Goal: Information Seeking & Learning: Learn about a topic

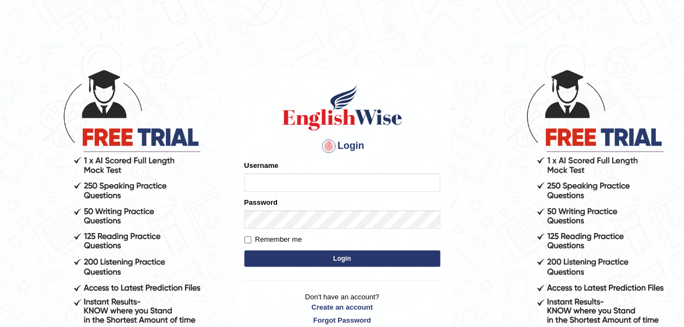
type input "mohamedelza"
click at [307, 256] on button "Login" at bounding box center [342, 259] width 196 height 16
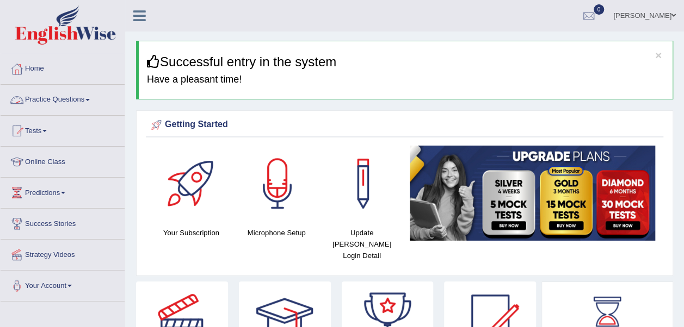
click at [84, 102] on link "Practice Questions" at bounding box center [63, 98] width 124 height 27
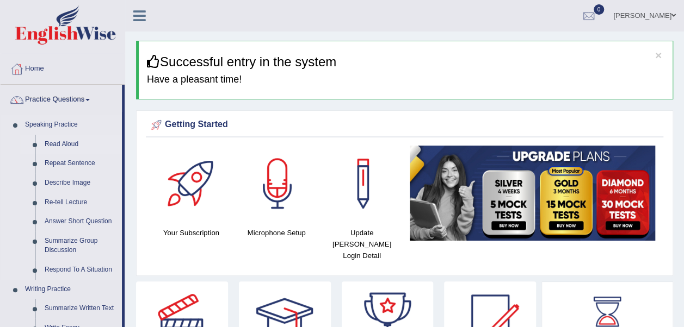
click at [65, 139] on link "Read Aloud" at bounding box center [81, 145] width 82 height 20
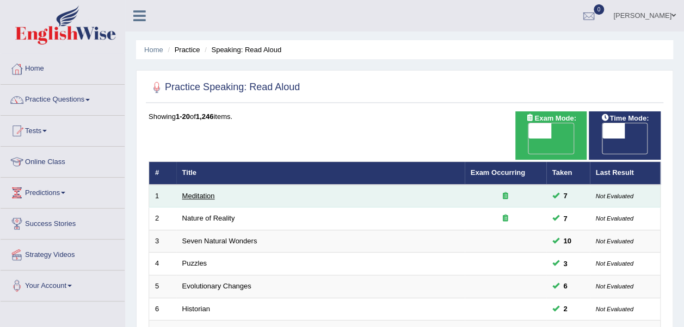
click at [197, 192] on link "Meditation" at bounding box center [198, 196] width 33 height 8
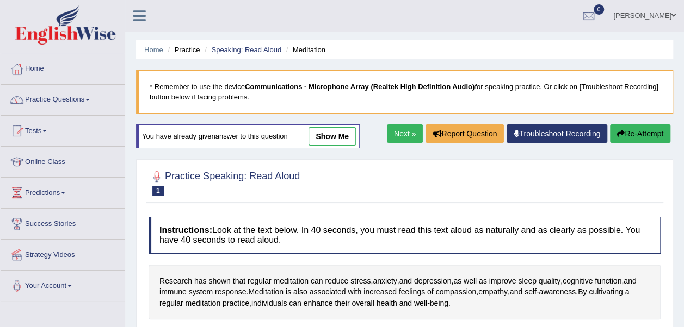
scroll to position [166, 0]
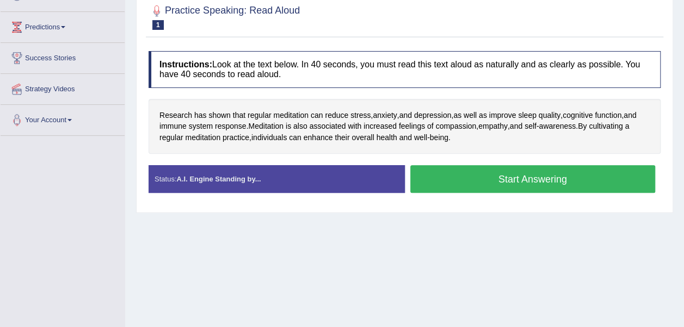
click at [452, 177] on button "Start Answering" at bounding box center [532, 179] width 245 height 28
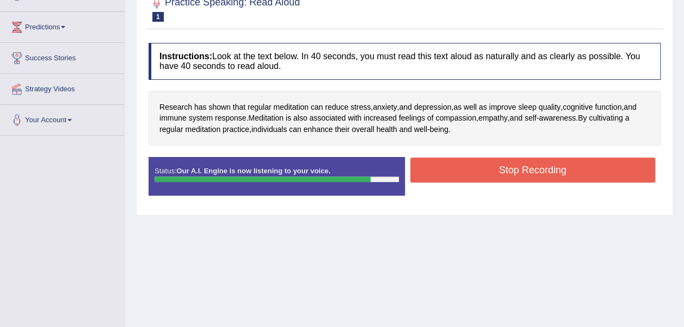
click at [452, 171] on button "Stop Recording" at bounding box center [532, 170] width 245 height 25
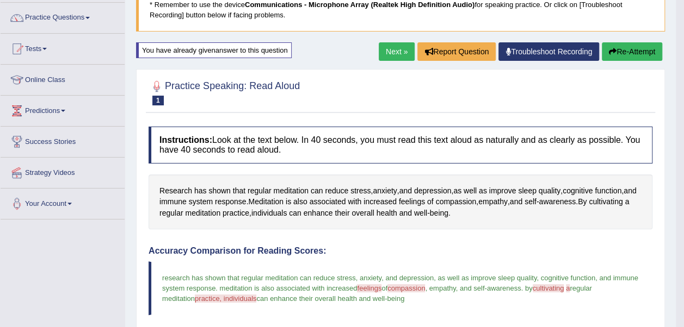
scroll to position [82, 0]
click at [626, 46] on button "Re-Attempt" at bounding box center [631, 52] width 60 height 18
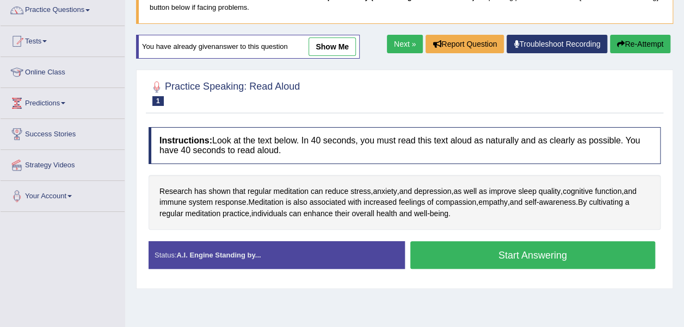
click at [509, 249] on button "Start Answering" at bounding box center [532, 255] width 245 height 28
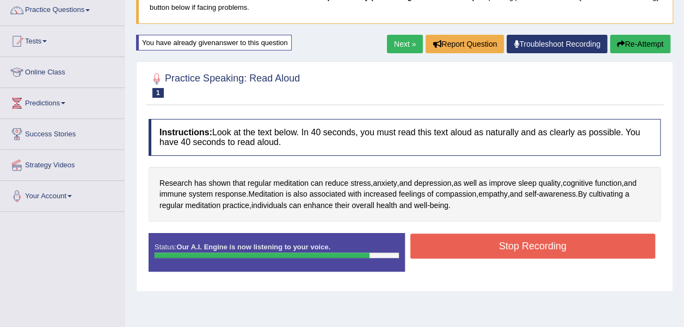
click at [508, 248] on button "Stop Recording" at bounding box center [532, 246] width 245 height 25
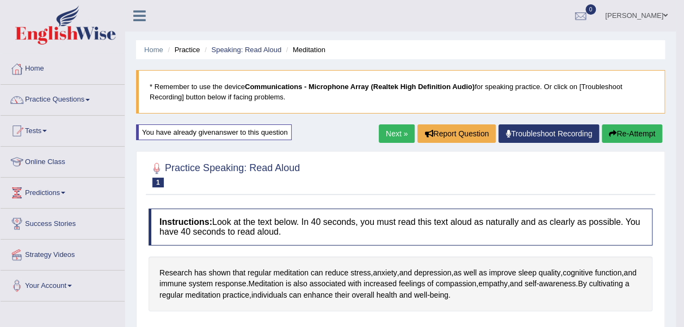
click at [626, 129] on button "Re-Attempt" at bounding box center [631, 134] width 60 height 18
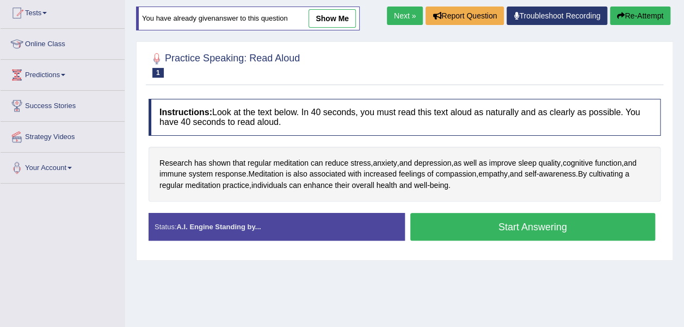
scroll to position [121, 0]
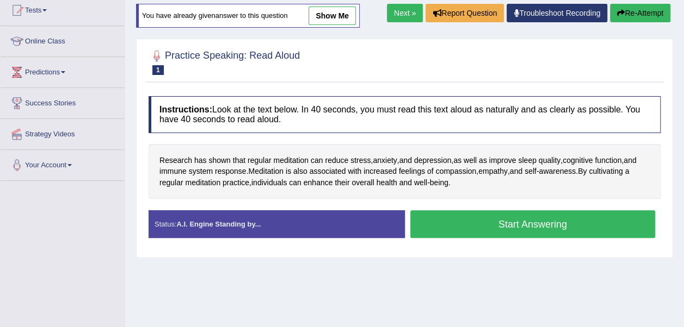
click at [445, 226] on button "Start Answering" at bounding box center [532, 224] width 245 height 28
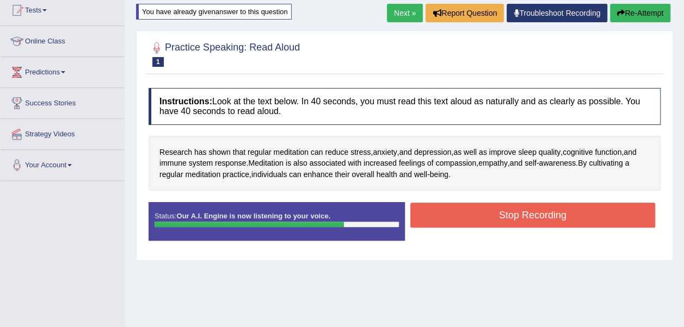
click at [450, 215] on button "Stop Recording" at bounding box center [532, 215] width 245 height 25
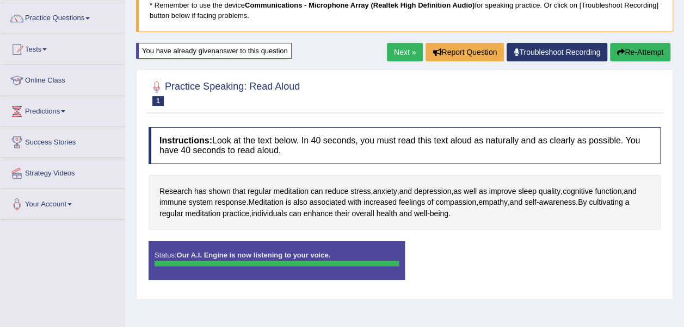
scroll to position [81, 0]
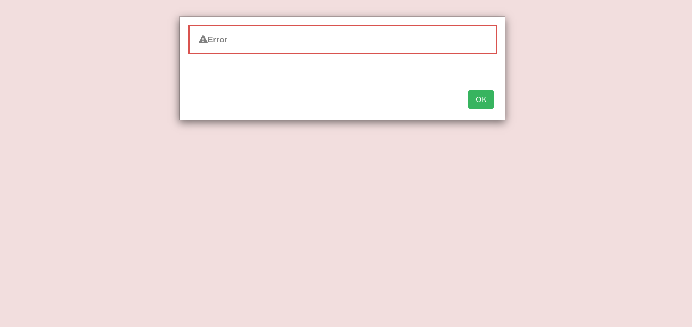
click at [484, 99] on button "OK" at bounding box center [480, 99] width 25 height 18
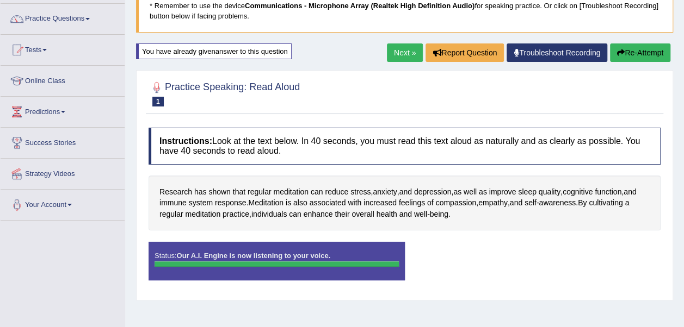
click at [362, 103] on div at bounding box center [404, 93] width 512 height 33
click at [629, 57] on button "Re-Attempt" at bounding box center [640, 53] width 60 height 18
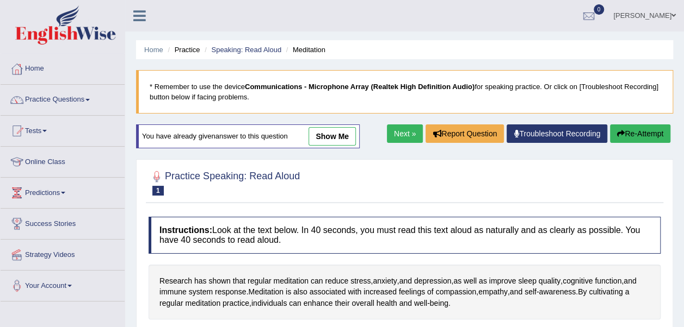
scroll to position [237, 0]
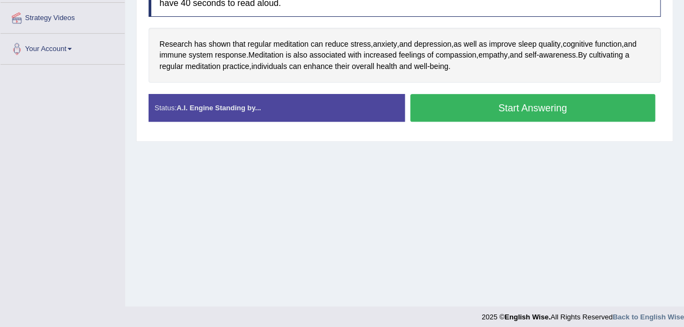
click at [457, 111] on button "Start Answering" at bounding box center [532, 108] width 245 height 28
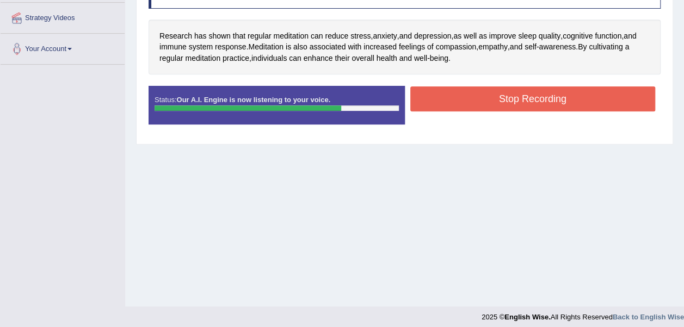
click at [456, 98] on button "Stop Recording" at bounding box center [532, 98] width 245 height 25
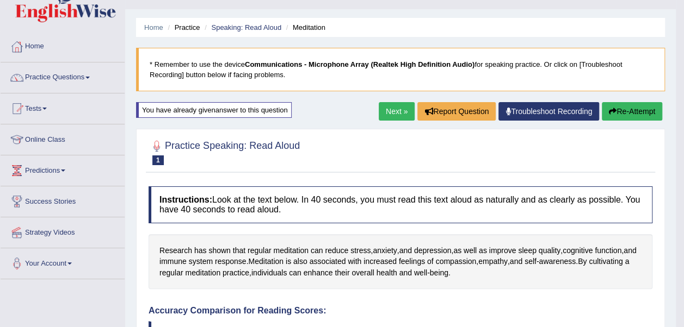
scroll to position [4, 0]
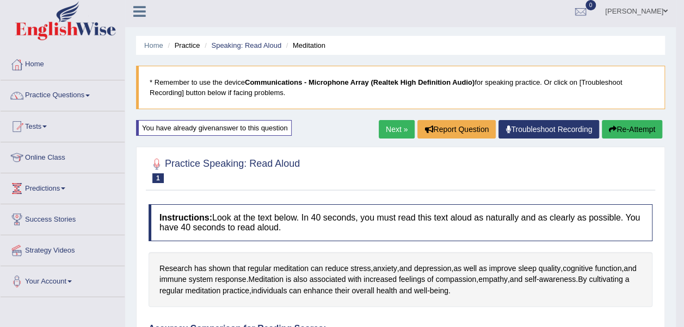
click at [625, 126] on button "Re-Attempt" at bounding box center [631, 129] width 60 height 18
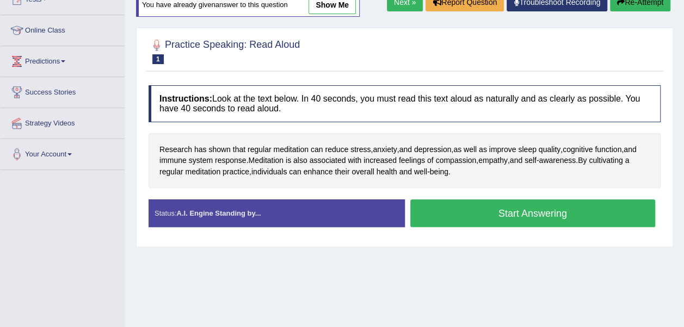
scroll to position [172, 0]
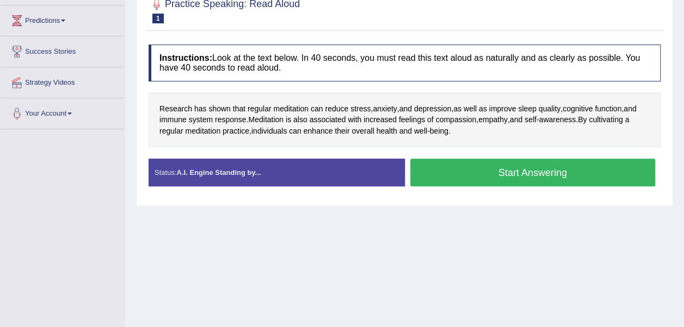
click at [502, 170] on button "Start Answering" at bounding box center [532, 173] width 245 height 28
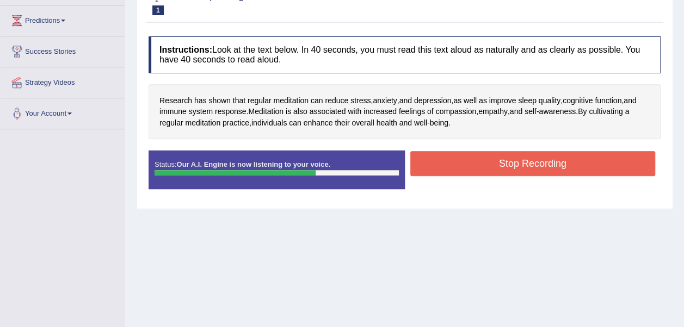
click at [502, 170] on button "Stop Recording" at bounding box center [532, 163] width 245 height 25
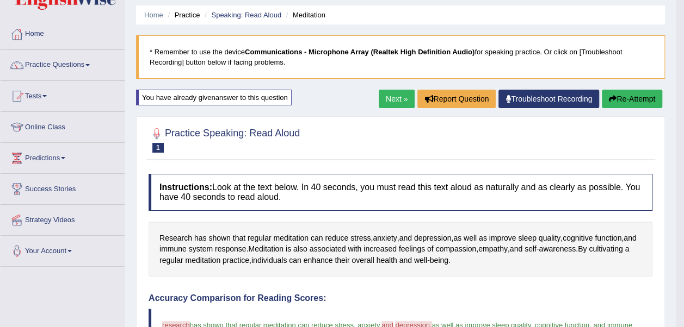
scroll to position [29, 0]
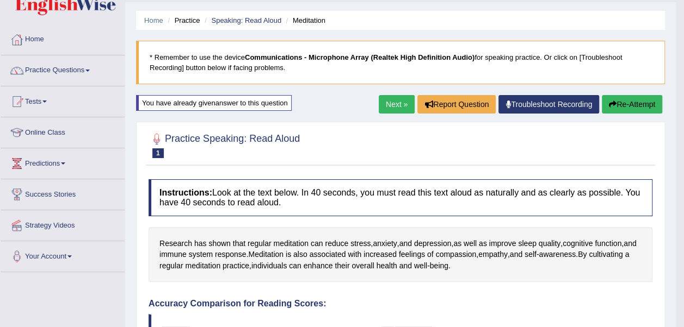
click at [642, 96] on button "Re-Attempt" at bounding box center [631, 104] width 60 height 18
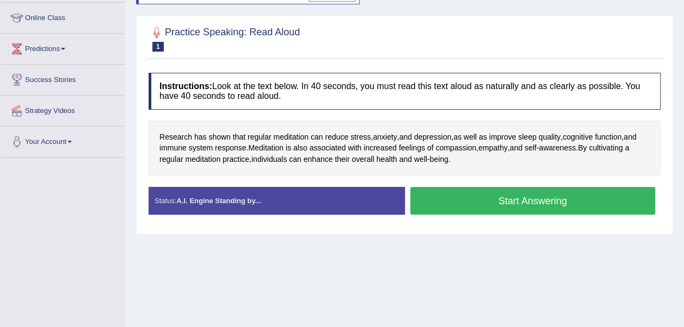
scroll to position [145, 0]
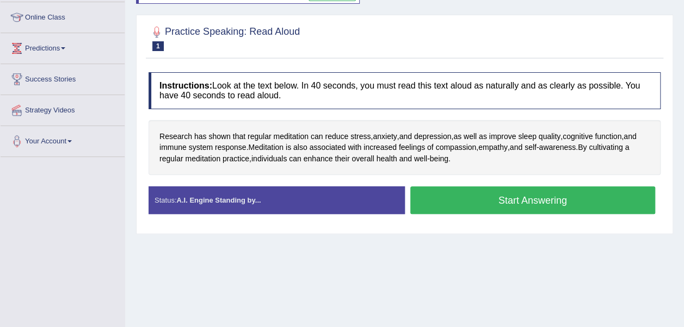
click at [467, 196] on button "Start Answering" at bounding box center [532, 201] width 245 height 28
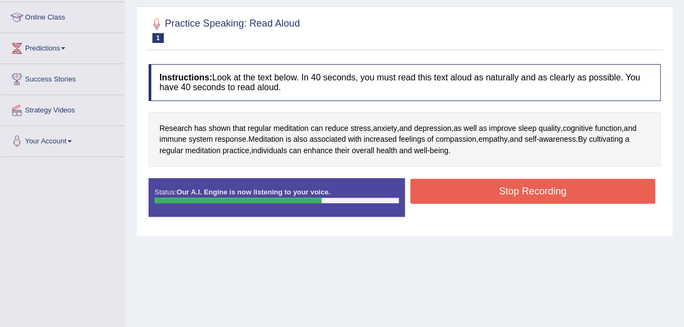
click at [452, 194] on button "Stop Recording" at bounding box center [532, 191] width 245 height 25
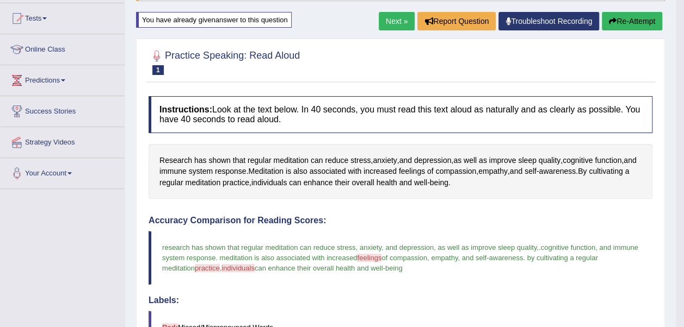
scroll to position [0, 0]
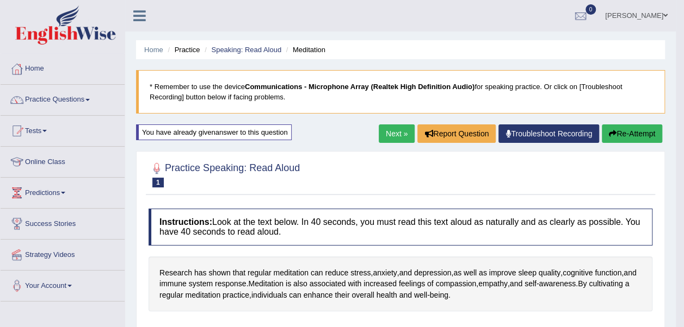
click at [617, 134] on button "Re-Attempt" at bounding box center [631, 134] width 60 height 18
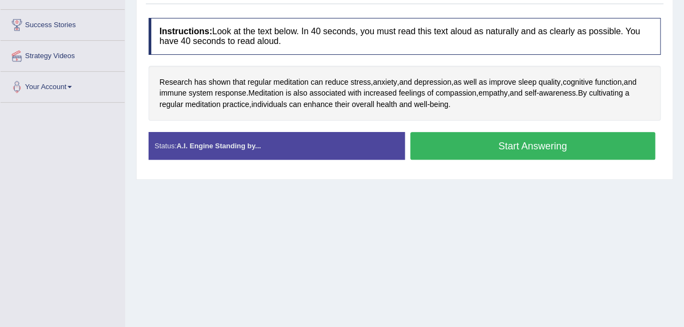
click at [467, 151] on button "Start Answering" at bounding box center [532, 146] width 245 height 28
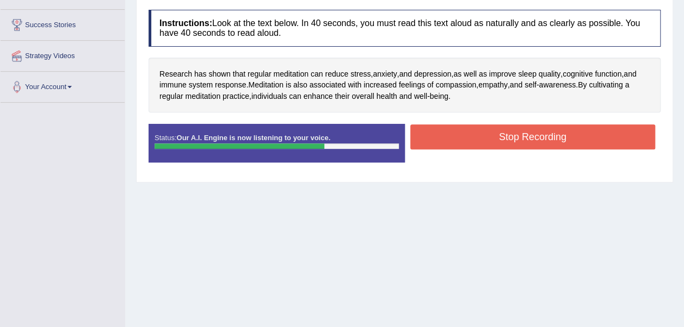
click at [469, 139] on button "Stop Recording" at bounding box center [532, 137] width 245 height 25
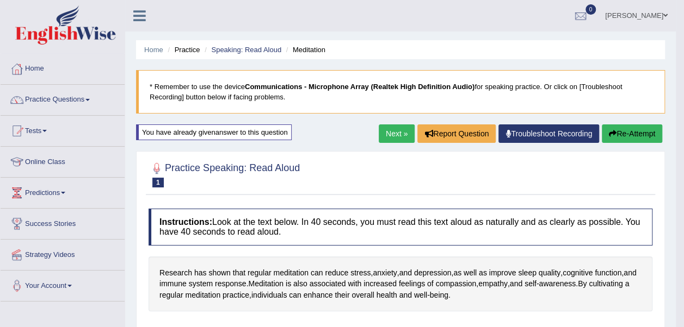
click at [396, 133] on link "Next »" at bounding box center [396, 134] width 36 height 18
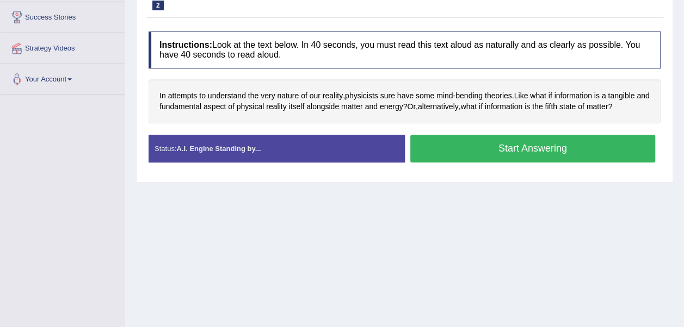
scroll to position [206, 0]
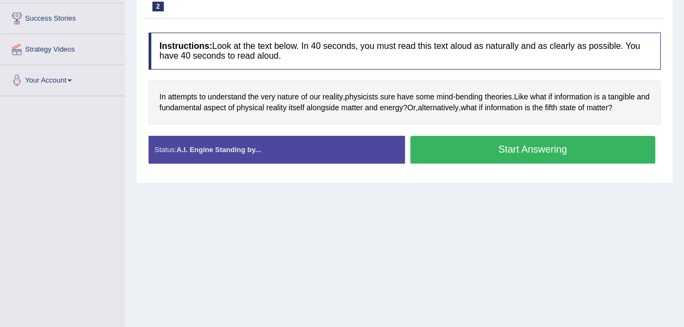
click at [439, 144] on button "Start Answering" at bounding box center [532, 150] width 245 height 28
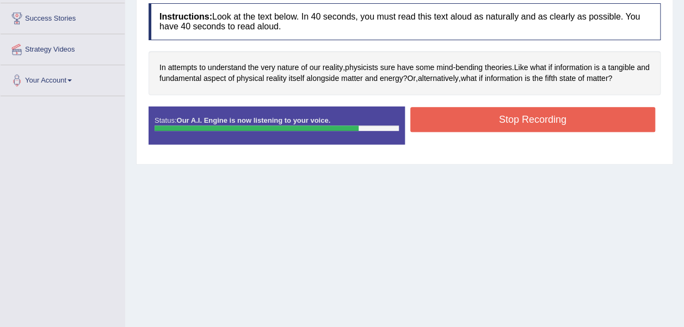
click at [560, 116] on button "Stop Recording" at bounding box center [532, 119] width 245 height 25
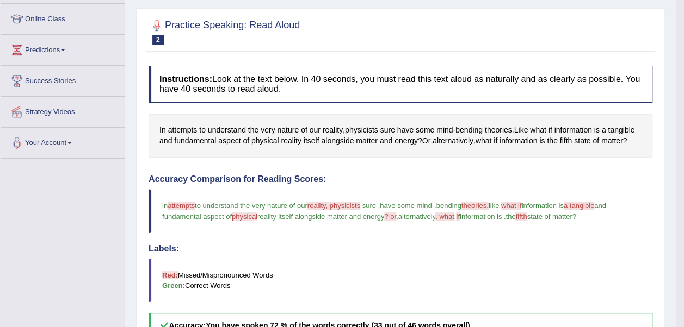
scroll to position [142, 0]
click at [333, 131] on span "reality" at bounding box center [332, 130] width 20 height 11
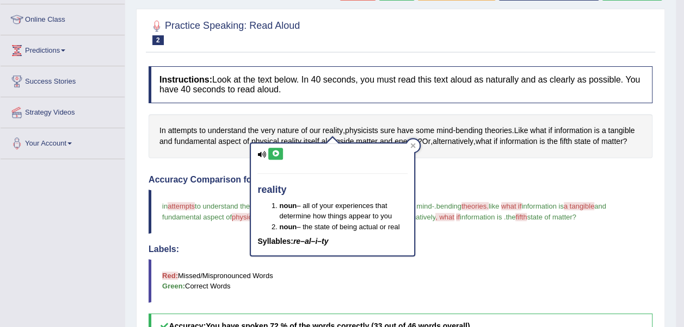
click at [275, 151] on icon at bounding box center [275, 154] width 8 height 7
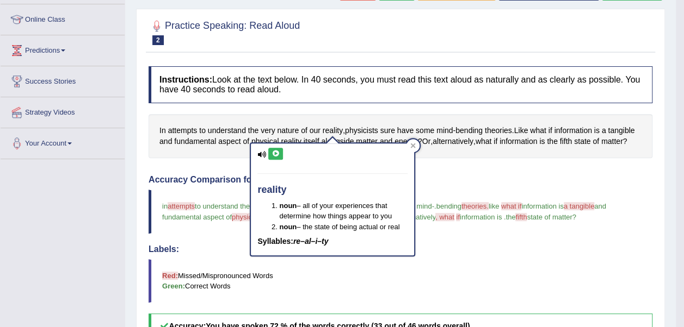
click at [275, 151] on icon at bounding box center [275, 154] width 8 height 7
click at [423, 29] on div at bounding box center [400, 31] width 504 height 33
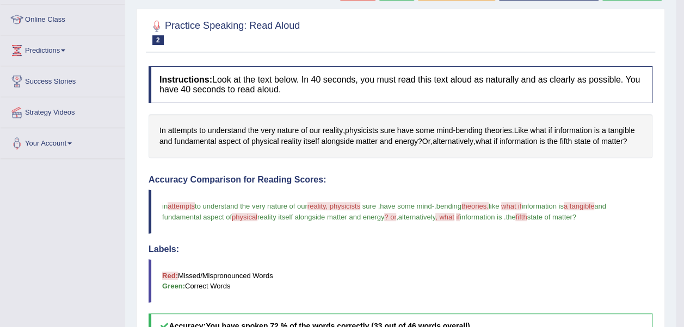
click at [326, 207] on span "reality, physicists" at bounding box center [333, 206] width 53 height 8
click at [245, 215] on span "physical" at bounding box center [245, 217] width 26 height 8
click at [335, 203] on span "reality, physicists" at bounding box center [333, 206] width 53 height 8
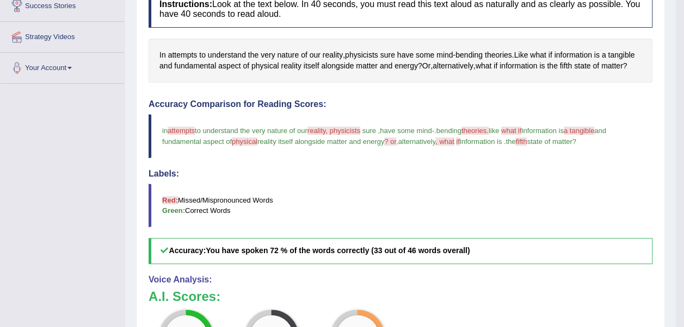
scroll to position [217, 0]
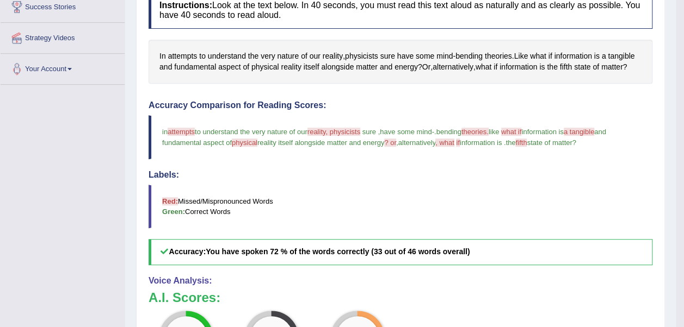
click at [398, 140] on span "," at bounding box center [397, 143] width 2 height 8
click at [339, 133] on span "reality, physicists" at bounding box center [333, 132] width 53 height 8
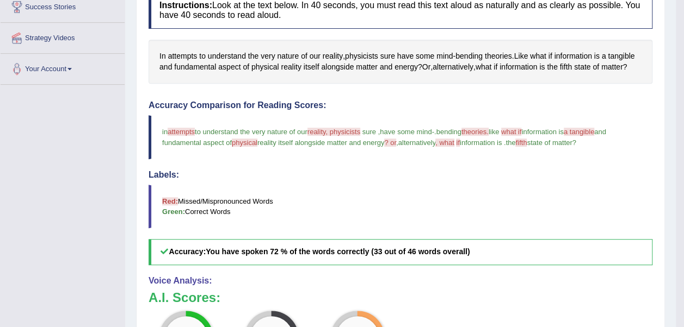
click at [339, 133] on span "reality, physicists" at bounding box center [333, 132] width 53 height 8
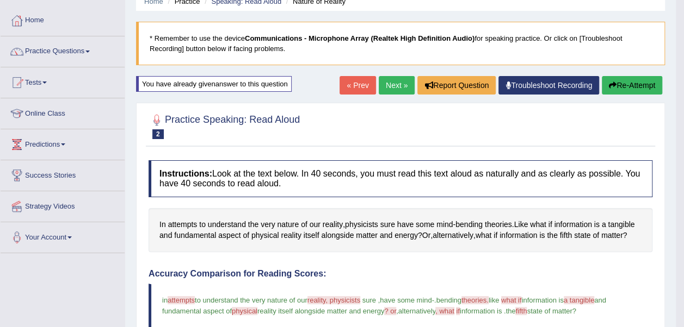
scroll to position [33, 0]
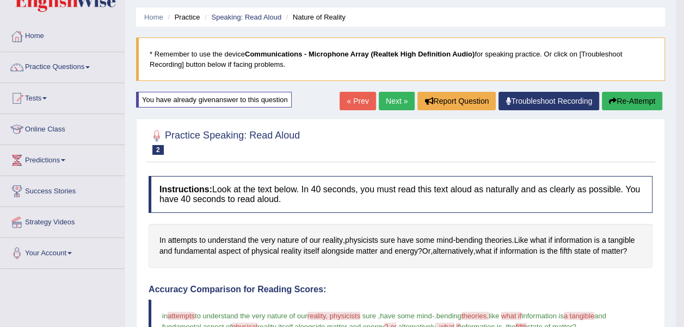
click at [614, 100] on button "Re-Attempt" at bounding box center [631, 101] width 60 height 18
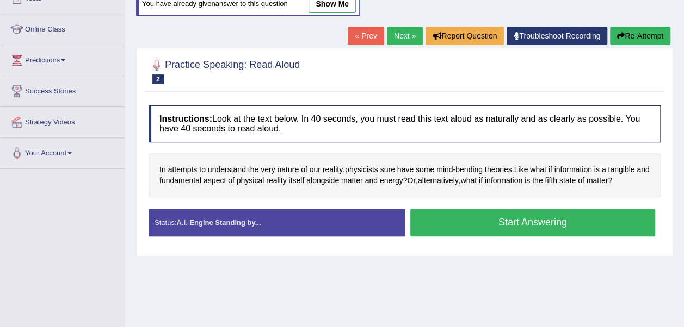
scroll to position [138, 0]
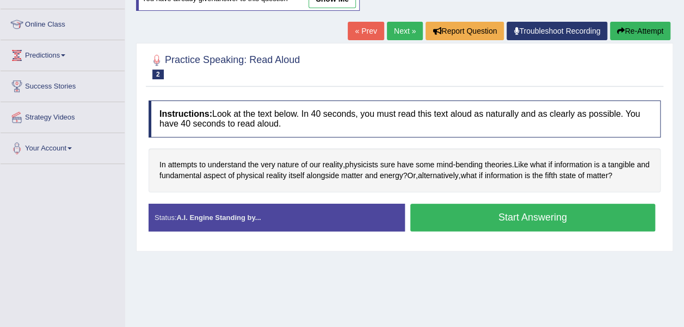
click at [568, 222] on button "Start Answering" at bounding box center [532, 218] width 245 height 28
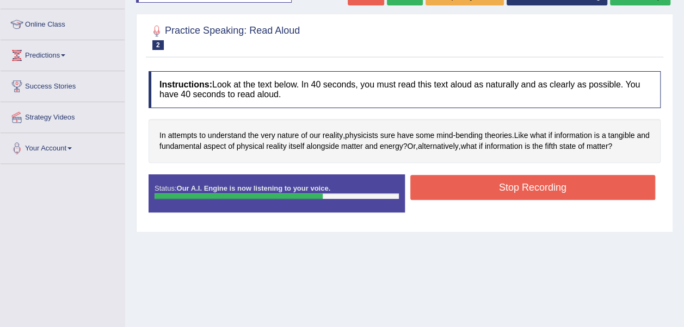
click at [583, 189] on button "Stop Recording" at bounding box center [532, 187] width 245 height 25
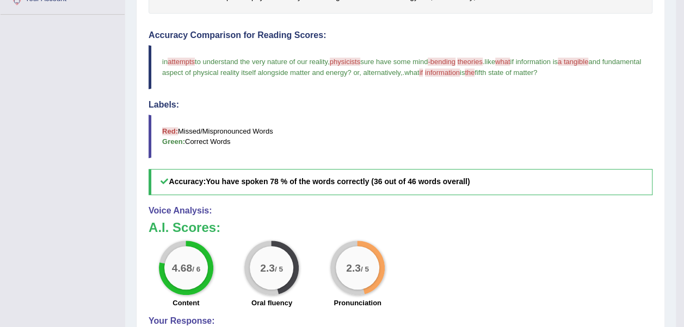
scroll to position [207, 0]
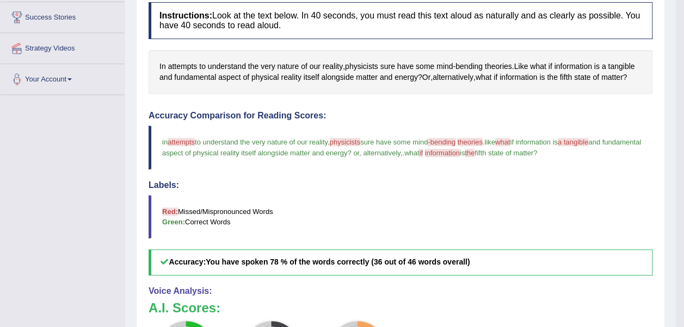
click at [360, 140] on span "physicists" at bounding box center [345, 142] width 30 height 8
click at [356, 65] on span "physicists" at bounding box center [361, 66] width 33 height 11
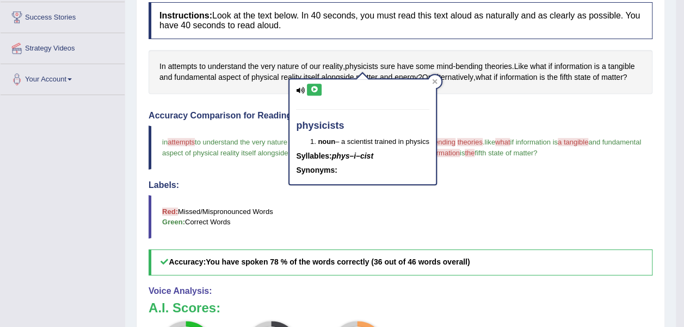
click at [313, 86] on icon at bounding box center [314, 89] width 8 height 7
click at [477, 99] on div "Instructions: Look at the text below. In 40 seconds, you must read this text al…" at bounding box center [400, 243] width 509 height 492
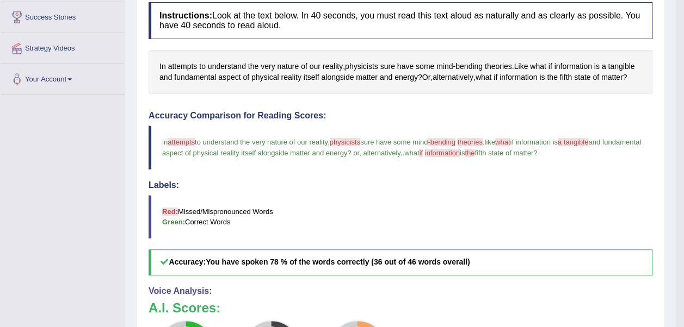
click at [477, 99] on div "Instructions: Look at the text below. In 40 seconds, you must read this text al…" at bounding box center [400, 243] width 509 height 492
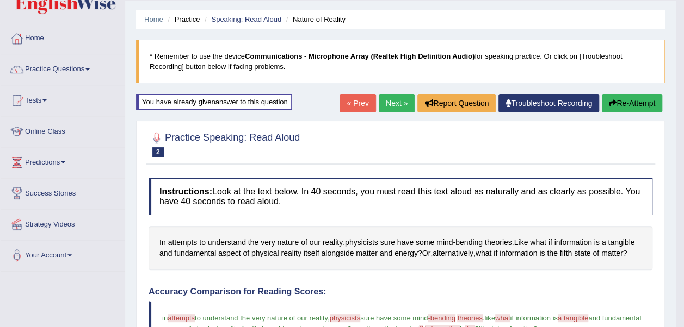
scroll to position [0, 0]
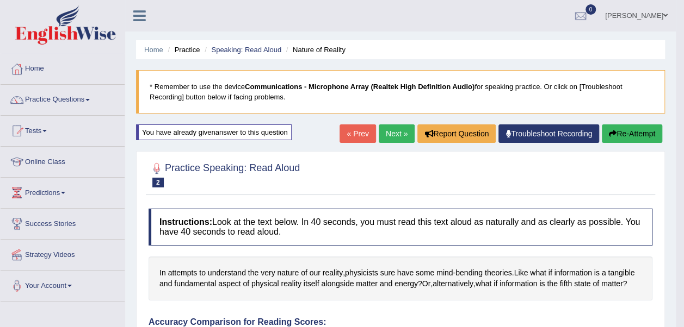
click at [624, 135] on button "Re-Attempt" at bounding box center [631, 134] width 60 height 18
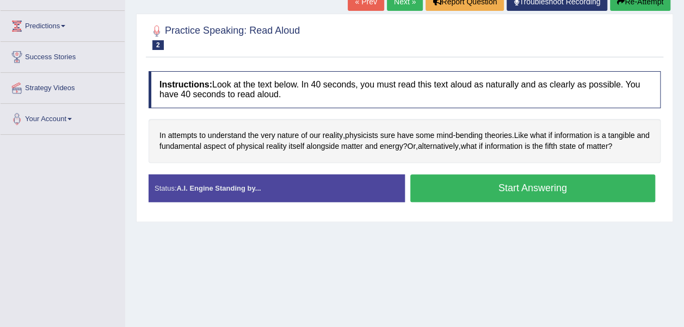
scroll to position [166, 0]
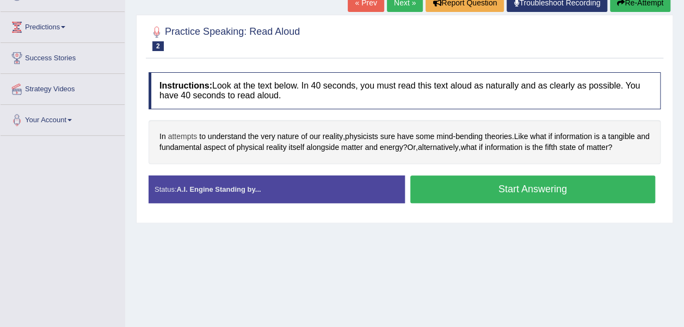
click at [189, 132] on span "attempts" at bounding box center [182, 136] width 29 height 11
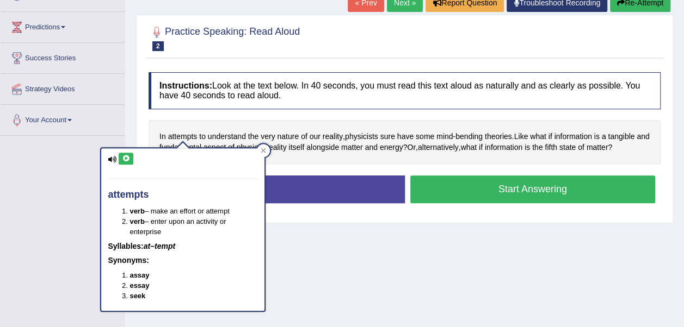
click at [126, 157] on icon at bounding box center [126, 159] width 8 height 7
click at [357, 135] on span "physicists" at bounding box center [361, 136] width 33 height 11
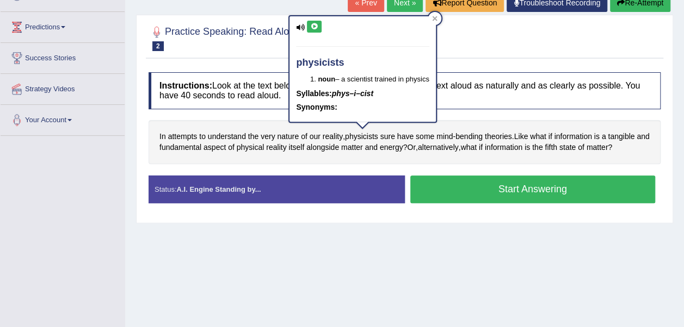
click at [316, 30] on button at bounding box center [314, 27] width 15 height 12
click at [437, 18] on icon at bounding box center [434, 18] width 5 height 5
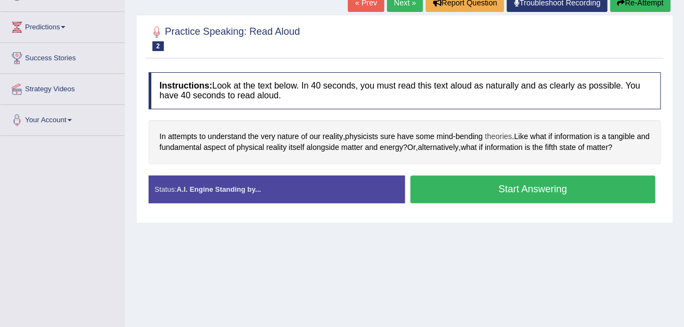
click at [497, 133] on span "theories" at bounding box center [497, 136] width 27 height 11
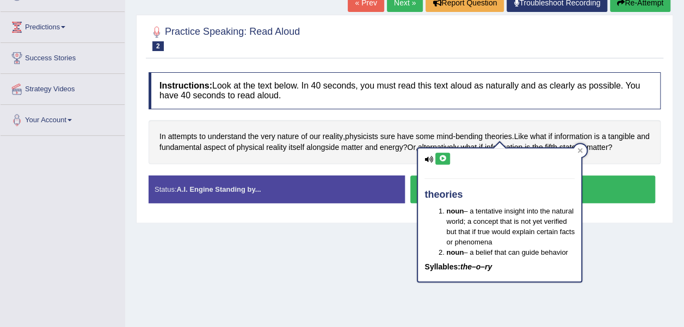
click at [440, 156] on icon at bounding box center [442, 159] width 8 height 7
click at [581, 148] on icon at bounding box center [579, 150] width 5 height 5
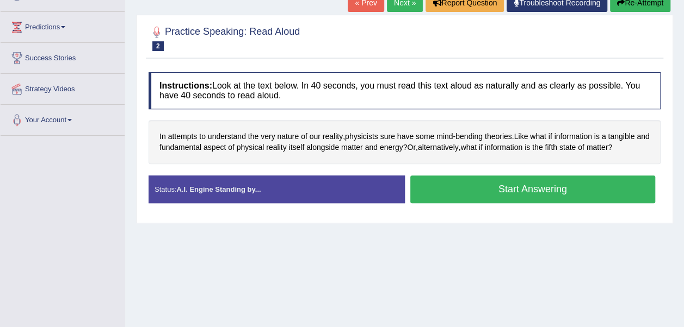
click at [459, 188] on button "Start Answering" at bounding box center [532, 190] width 245 height 28
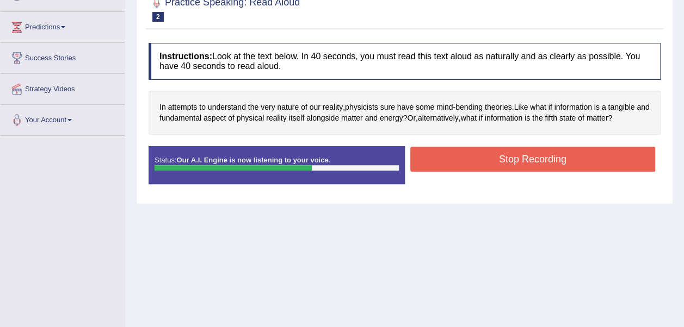
click at [545, 161] on button "Stop Recording" at bounding box center [532, 159] width 245 height 25
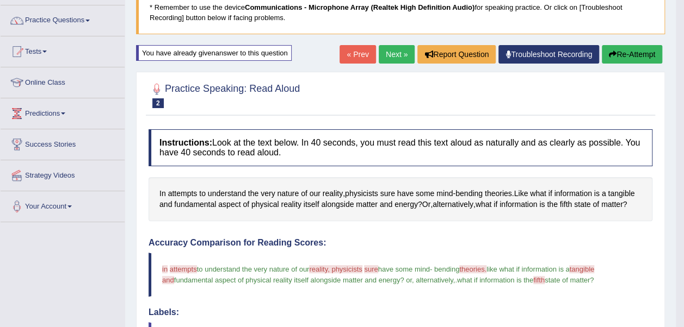
scroll to position [74, 0]
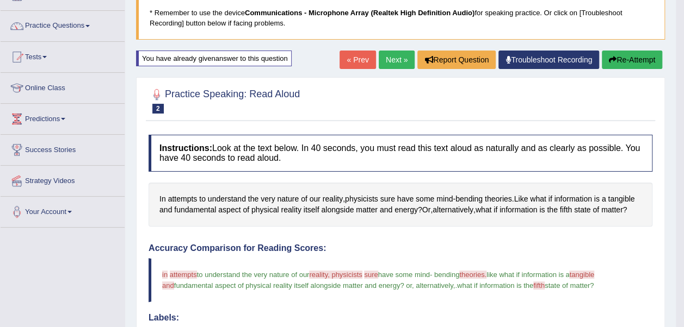
click at [389, 64] on link "Next »" at bounding box center [396, 60] width 36 height 18
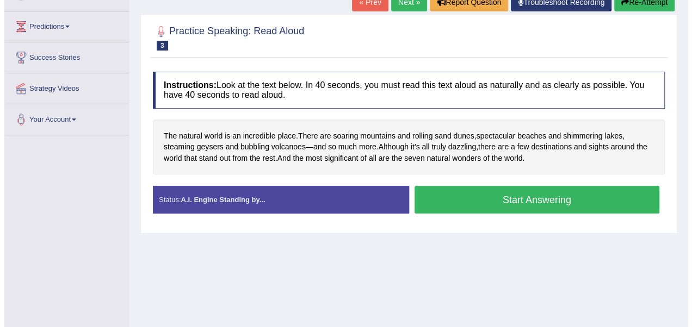
scroll to position [166, 0]
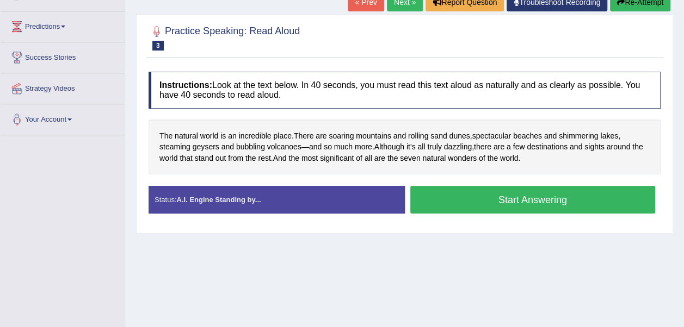
click at [462, 194] on button "Start Answering" at bounding box center [532, 200] width 245 height 28
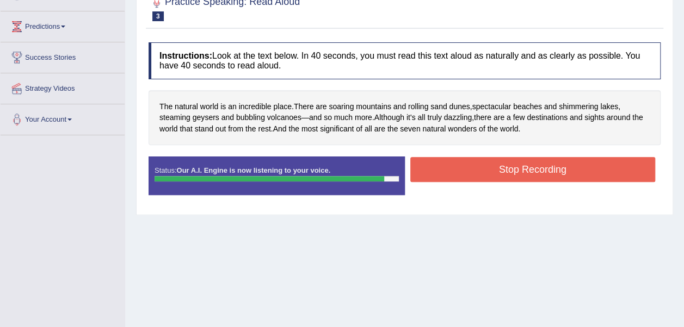
click at [461, 171] on button "Stop Recording" at bounding box center [532, 169] width 245 height 25
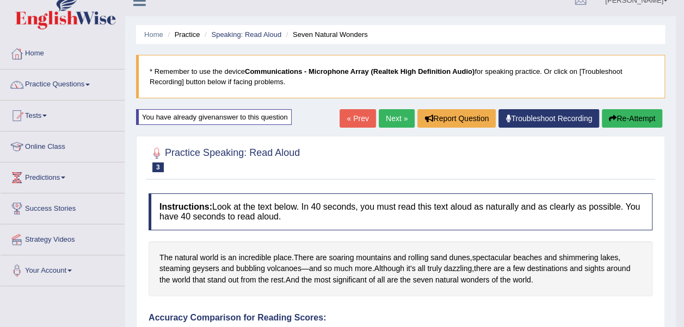
scroll to position [13, 0]
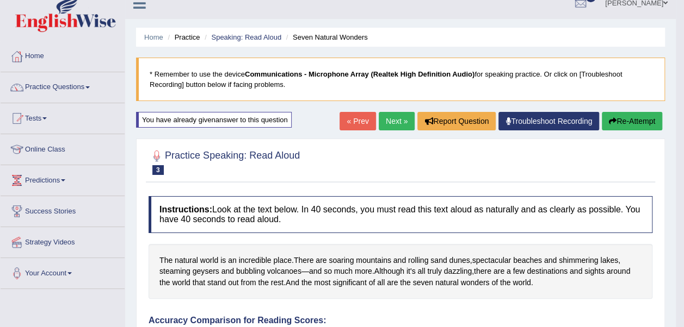
click at [390, 121] on link "Next »" at bounding box center [396, 121] width 36 height 18
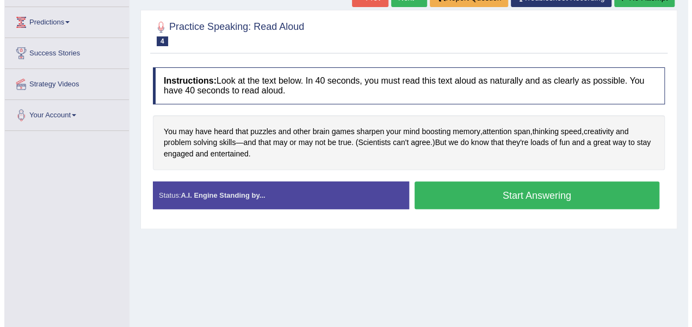
scroll to position [187, 0]
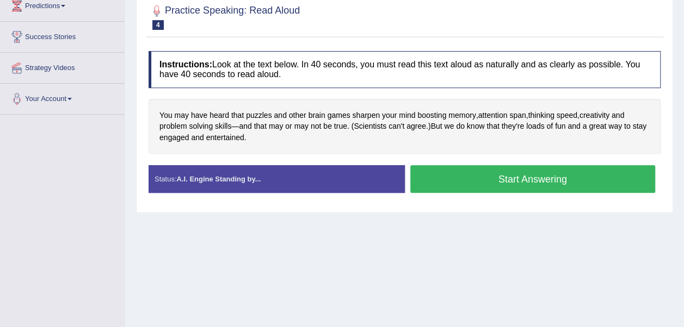
click at [467, 174] on button "Start Answering" at bounding box center [532, 179] width 245 height 28
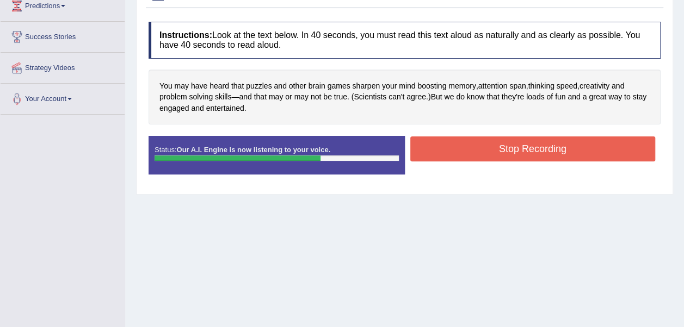
click at [508, 144] on button "Stop Recording" at bounding box center [532, 148] width 245 height 25
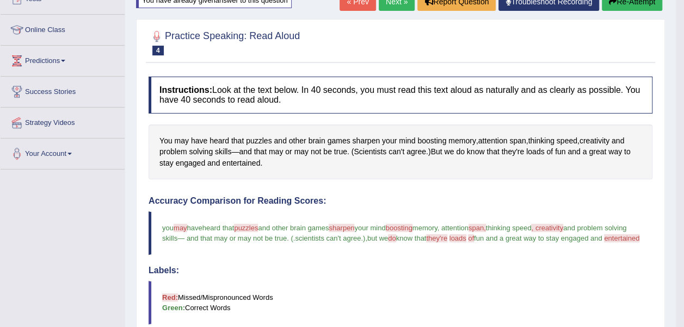
scroll to position [128, 0]
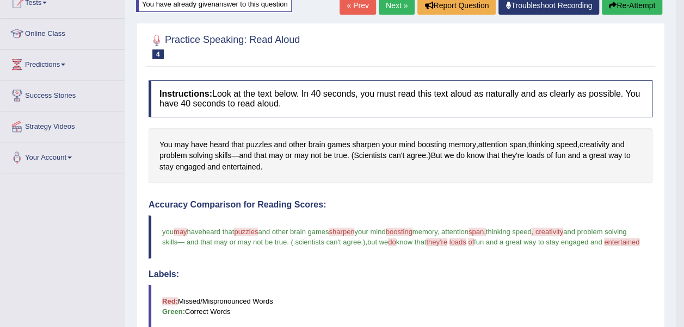
click at [386, 13] on link "Next »" at bounding box center [396, 5] width 36 height 18
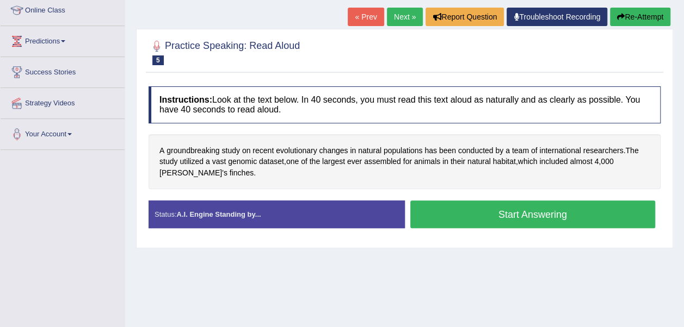
click at [455, 210] on button "Start Answering" at bounding box center [532, 215] width 245 height 28
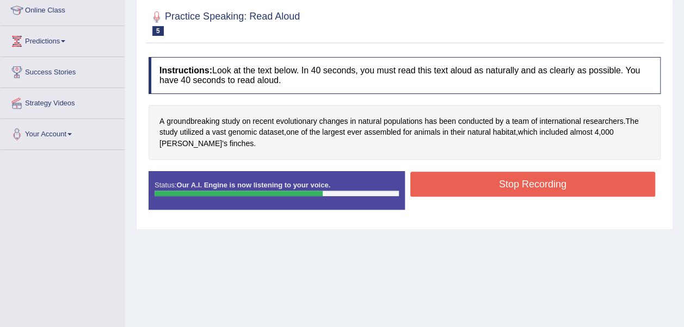
click at [498, 179] on button "Stop Recording" at bounding box center [532, 184] width 245 height 25
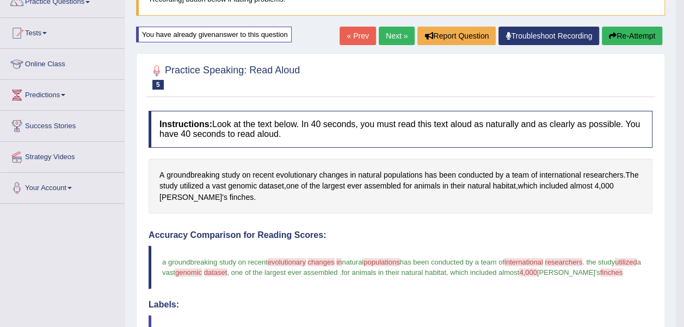
scroll to position [96, 0]
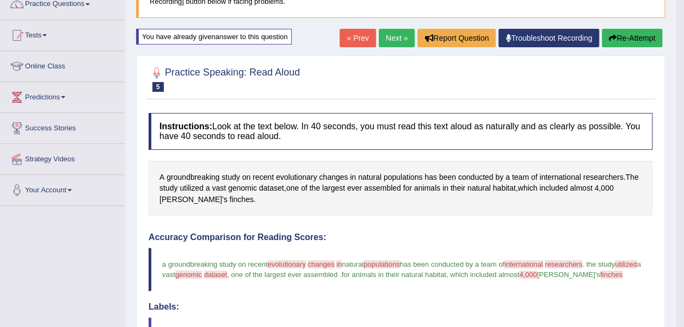
click at [617, 39] on button "Re-Attempt" at bounding box center [631, 38] width 60 height 18
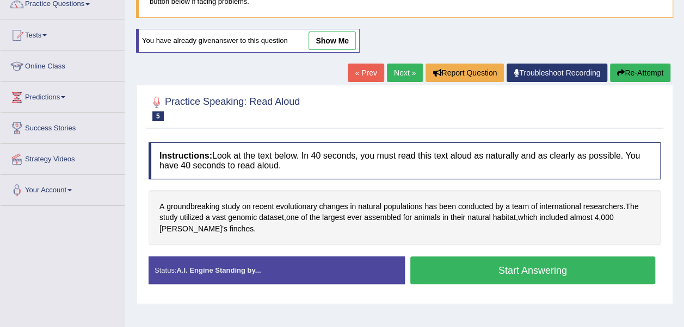
click at [535, 269] on button "Start Answering" at bounding box center [532, 271] width 245 height 28
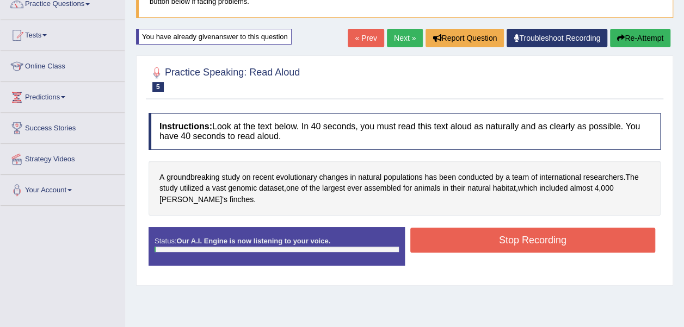
scroll to position [244, 0]
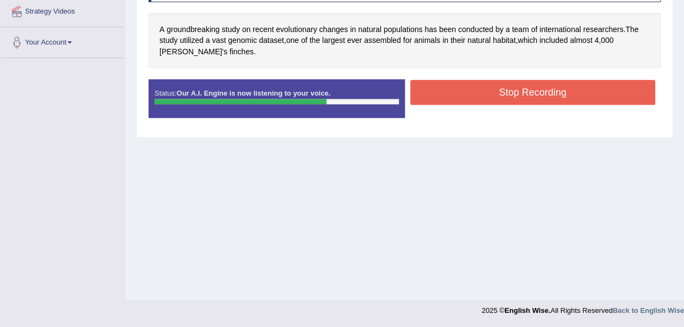
click at [571, 86] on button "Stop Recording" at bounding box center [532, 92] width 245 height 25
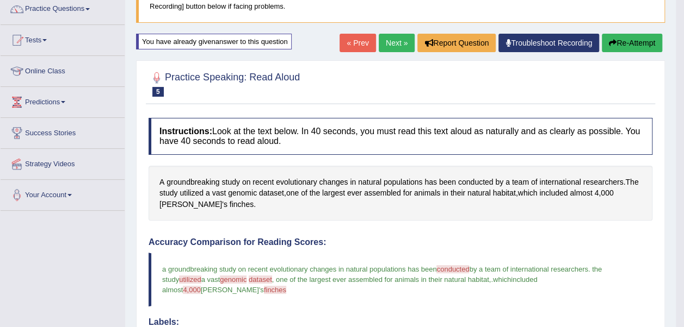
scroll to position [90, 0]
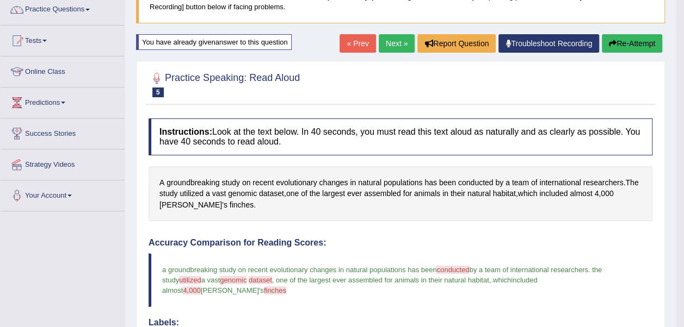
click at [613, 48] on button "Re-Attempt" at bounding box center [631, 43] width 60 height 18
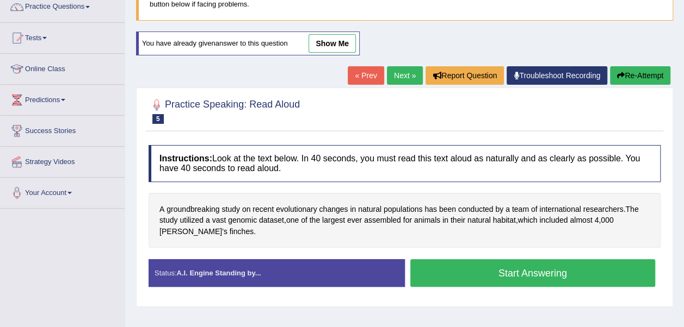
click at [544, 282] on button "Start Answering" at bounding box center [532, 273] width 245 height 28
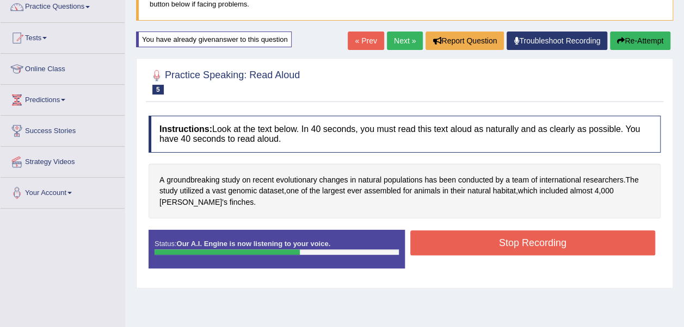
click at [580, 244] on button "Stop Recording" at bounding box center [532, 243] width 245 height 25
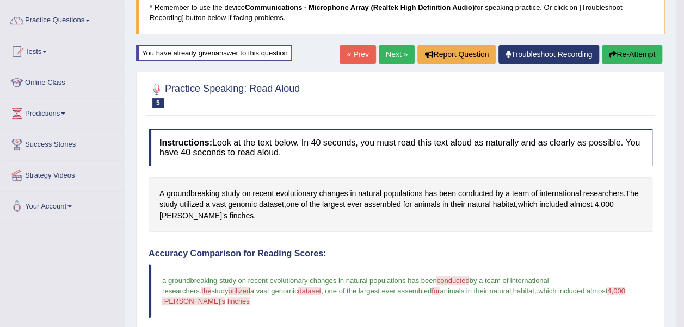
scroll to position [79, 0]
click at [392, 54] on link "Next »" at bounding box center [396, 55] width 36 height 18
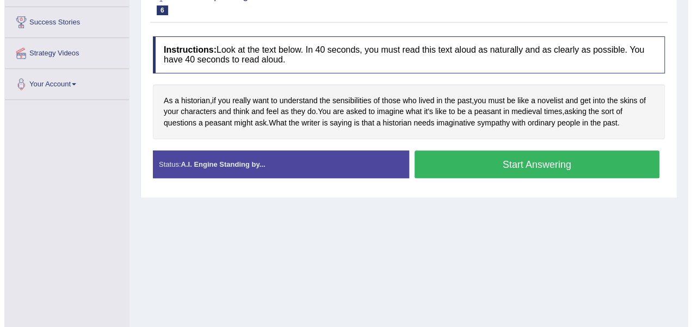
scroll to position [203, 0]
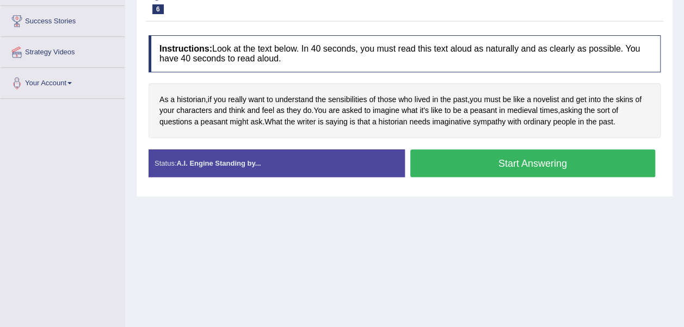
click at [444, 161] on button "Start Answering" at bounding box center [532, 164] width 245 height 28
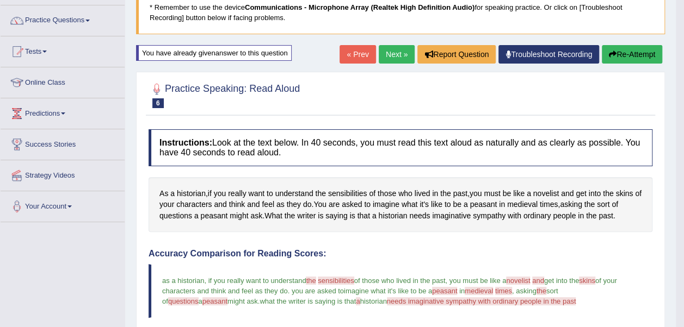
scroll to position [78, 0]
